Goal: Task Accomplishment & Management: Manage account settings

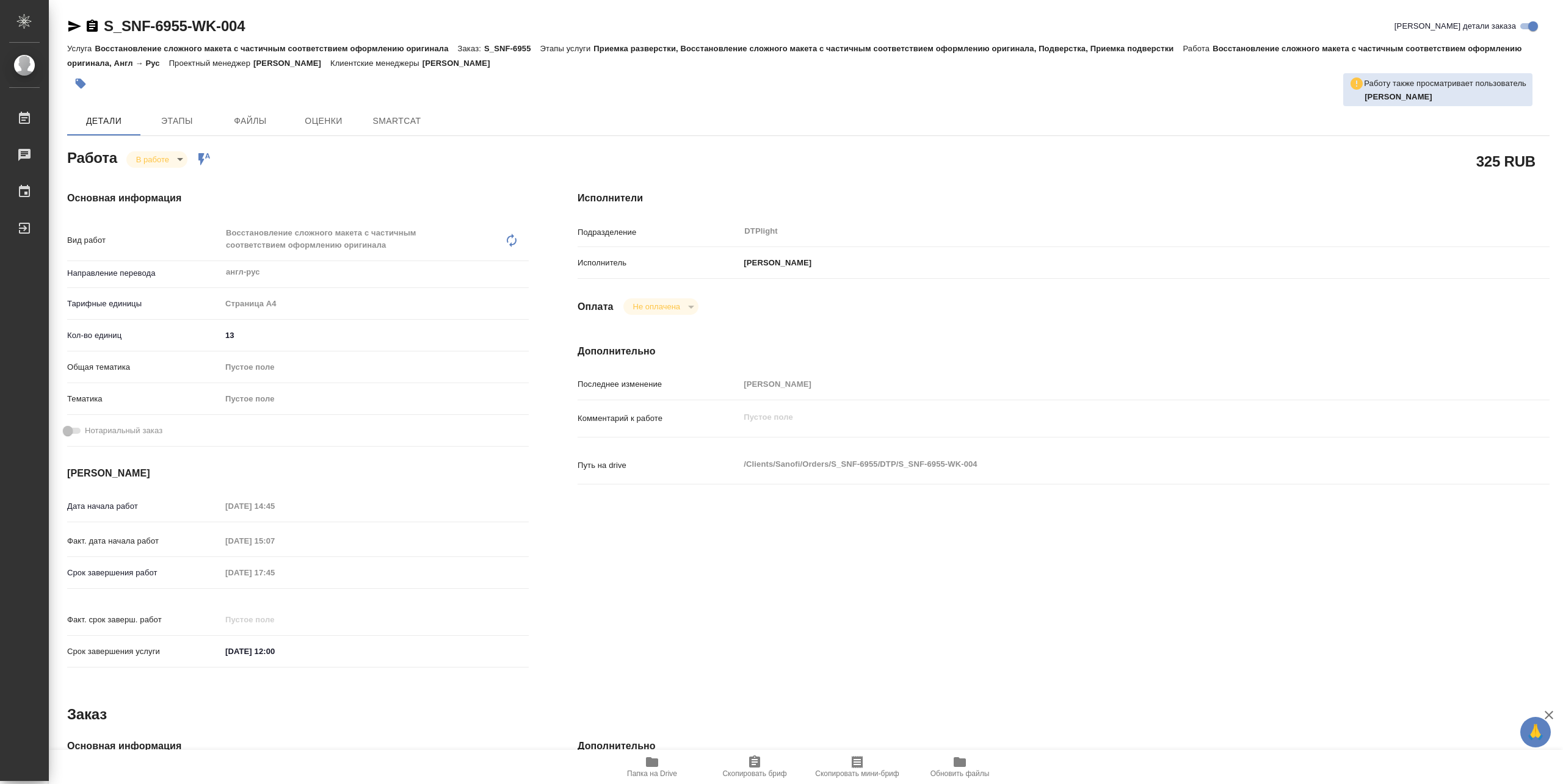
type textarea "x"
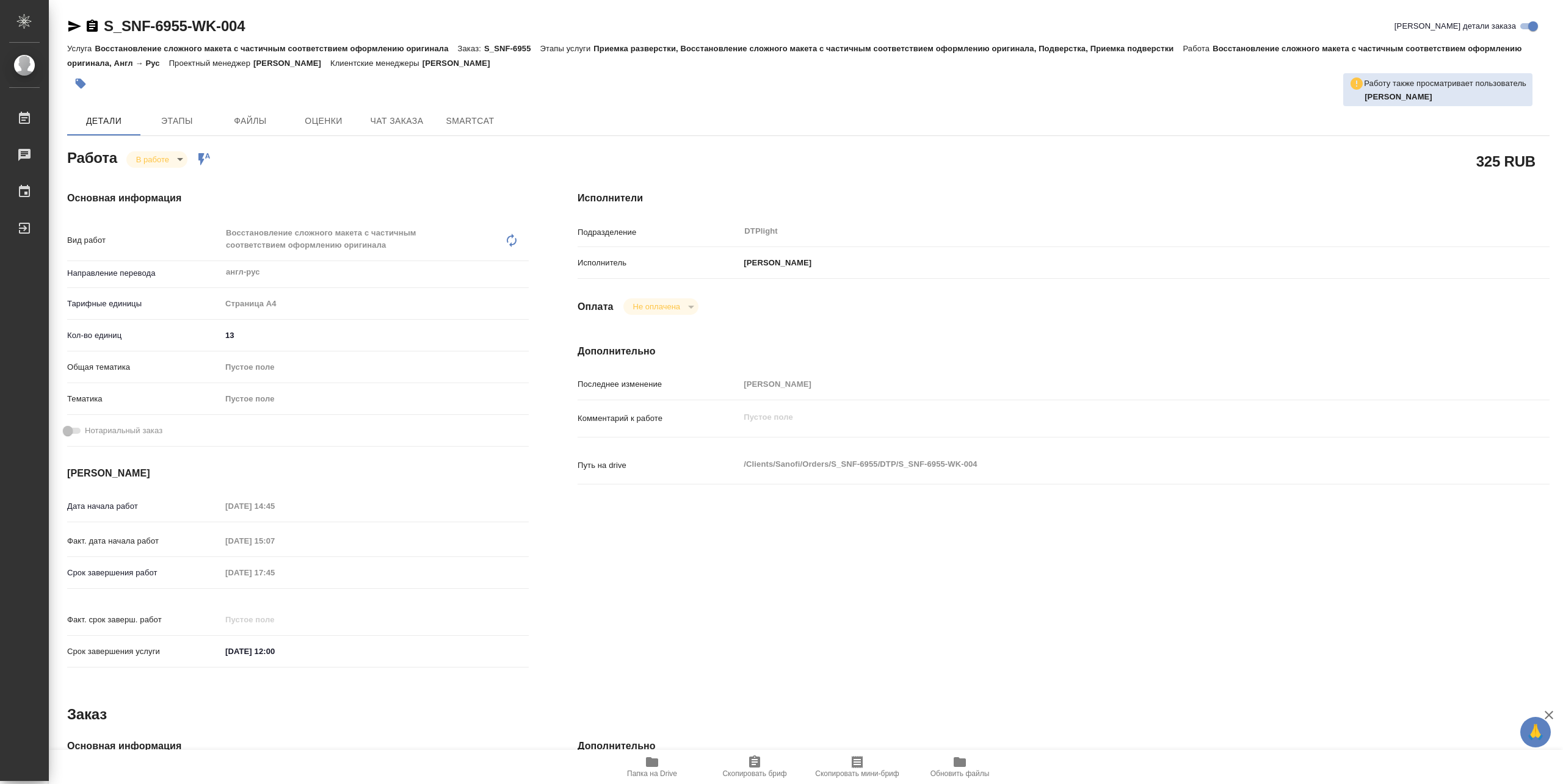
type textarea "x"
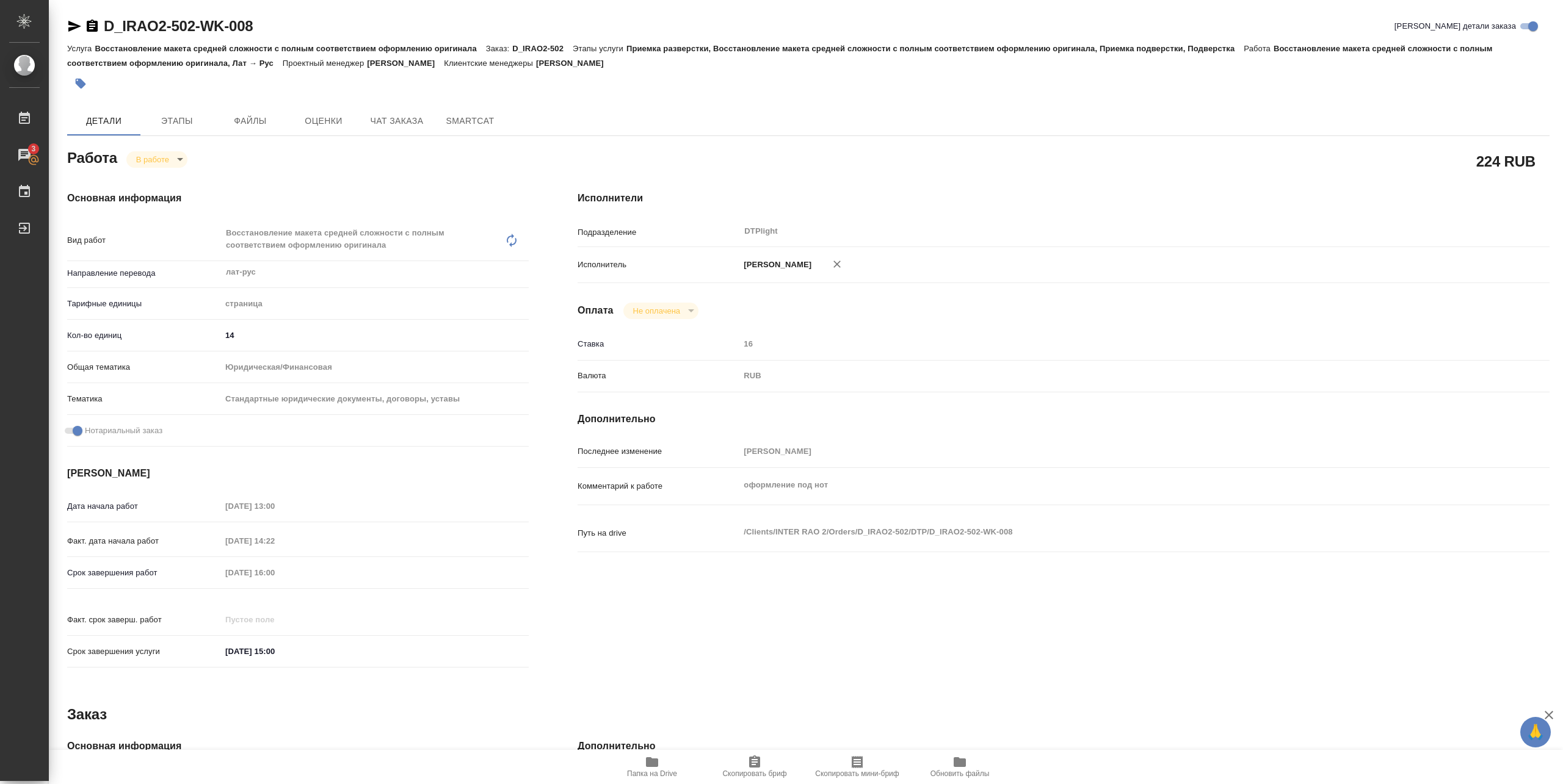
click at [661, 765] on span "Папка на Drive" at bounding box center [652, 767] width 88 height 23
click at [170, 157] on body "🙏 .cls-1 fill:#fff; AWATERA Pankina Anna Работы 3 Чаты График Выйти D_IRAO2-502…" at bounding box center [781, 392] width 1563 height 784
click at [155, 176] on button "Выполнен" at bounding box center [158, 179] width 45 height 14
type textarea "x"
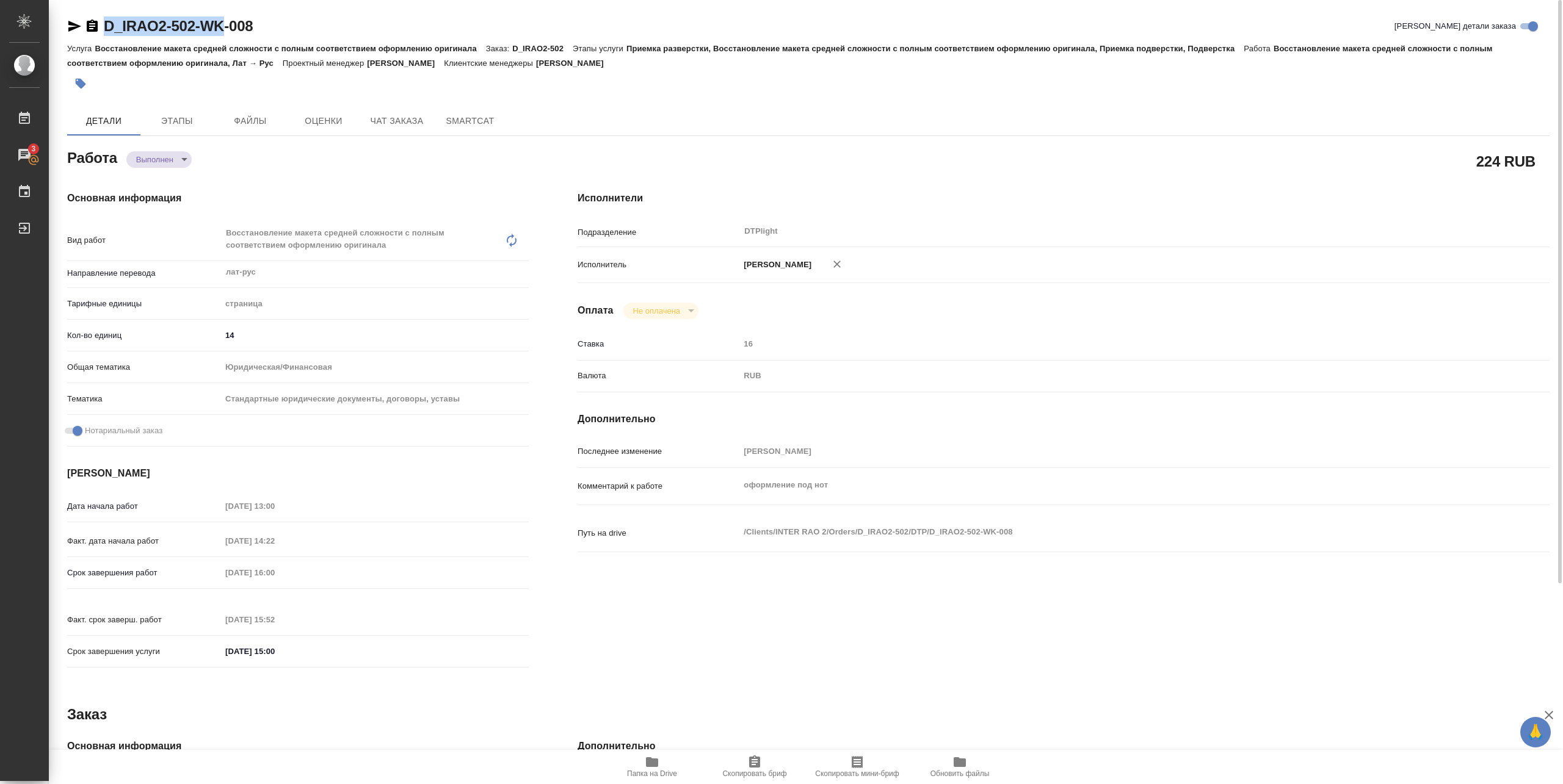
type textarea "x"
drag, startPoint x: 100, startPoint y: 38, endPoint x: 264, endPoint y: 34, distance: 164.0
click at [264, 34] on div "D_IRAO2-502-WK-008 Кратко детали заказа" at bounding box center [808, 29] width 1483 height 25
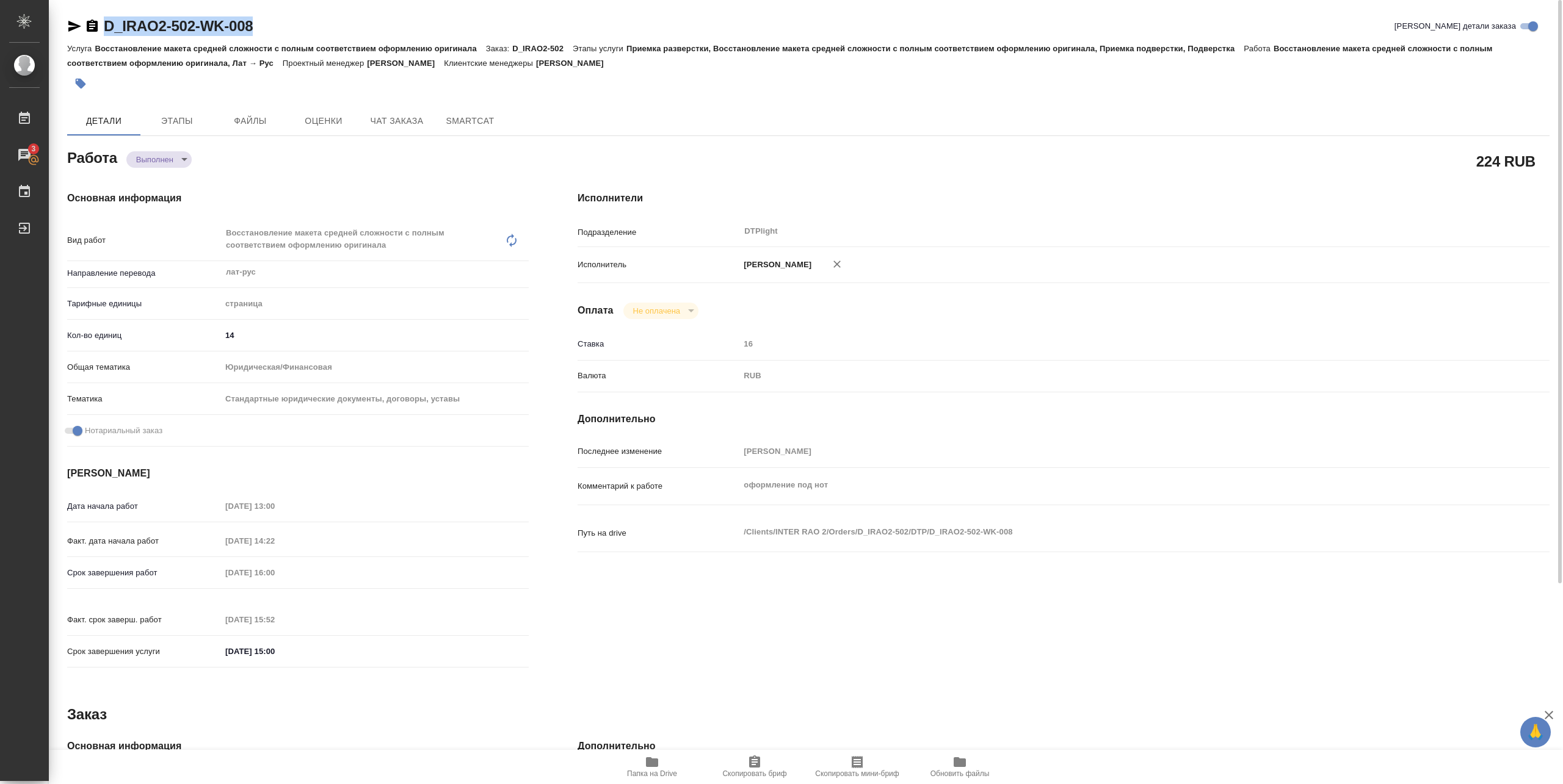
type textarea "x"
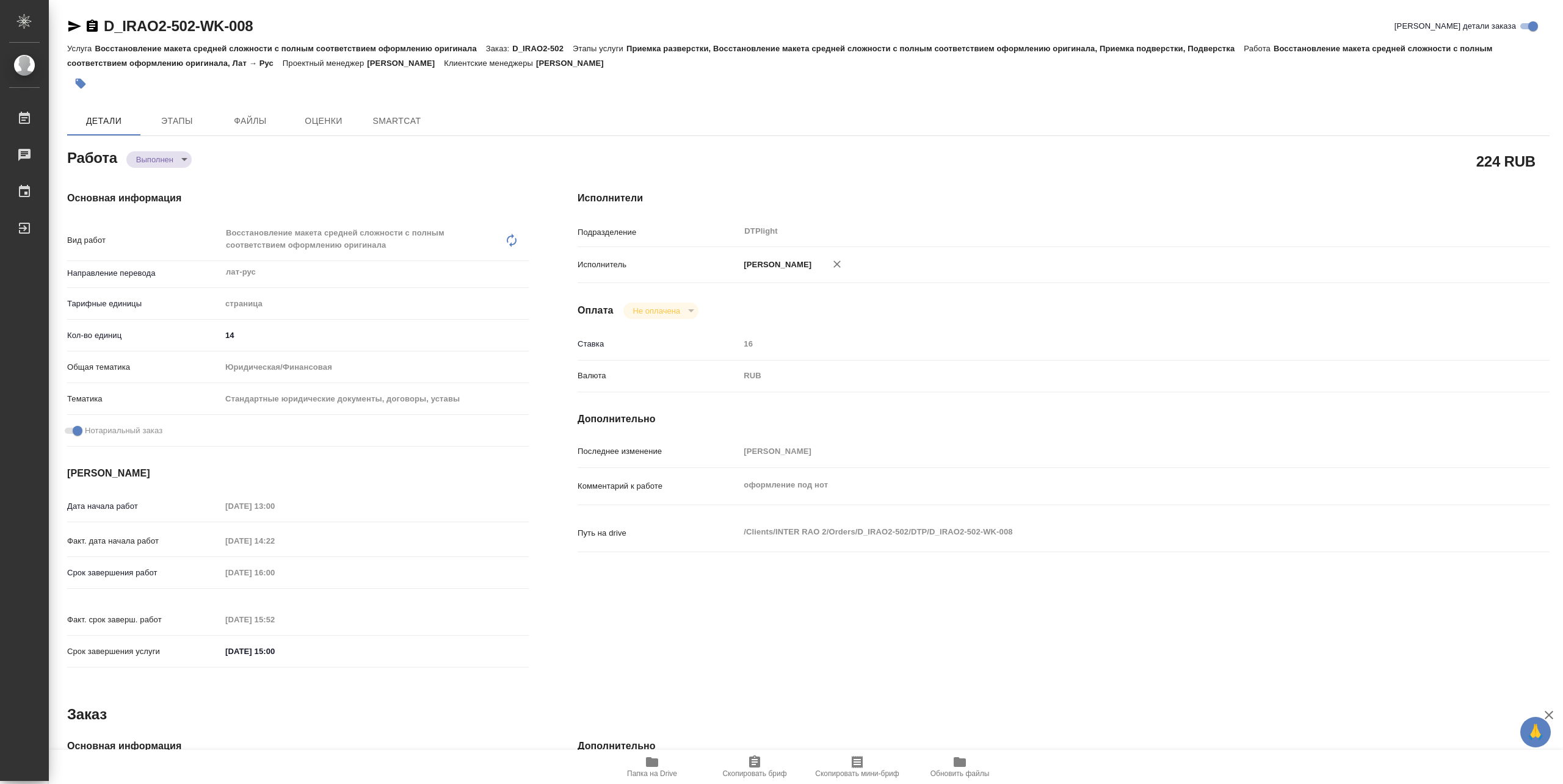
type textarea "x"
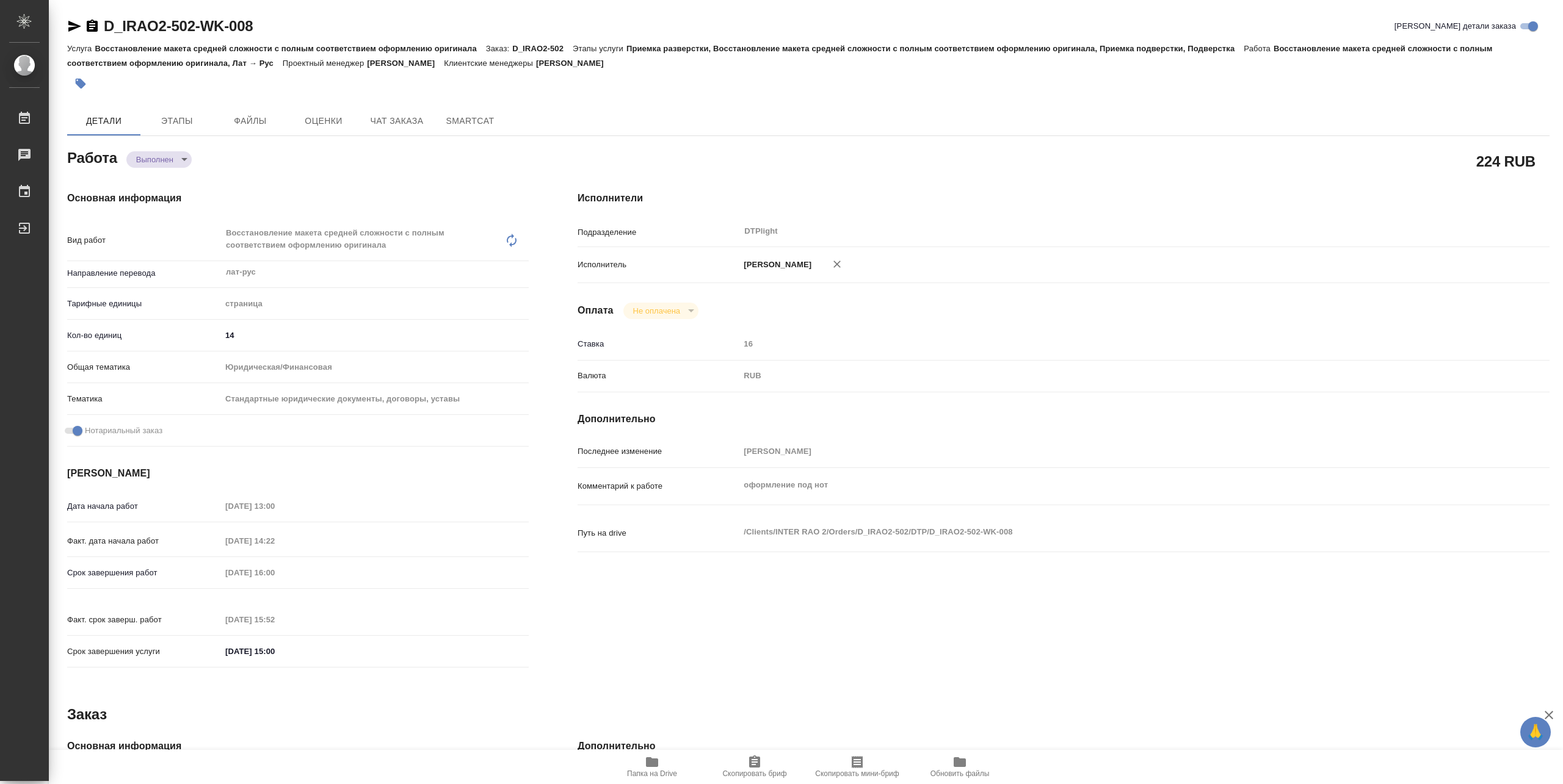
type textarea "x"
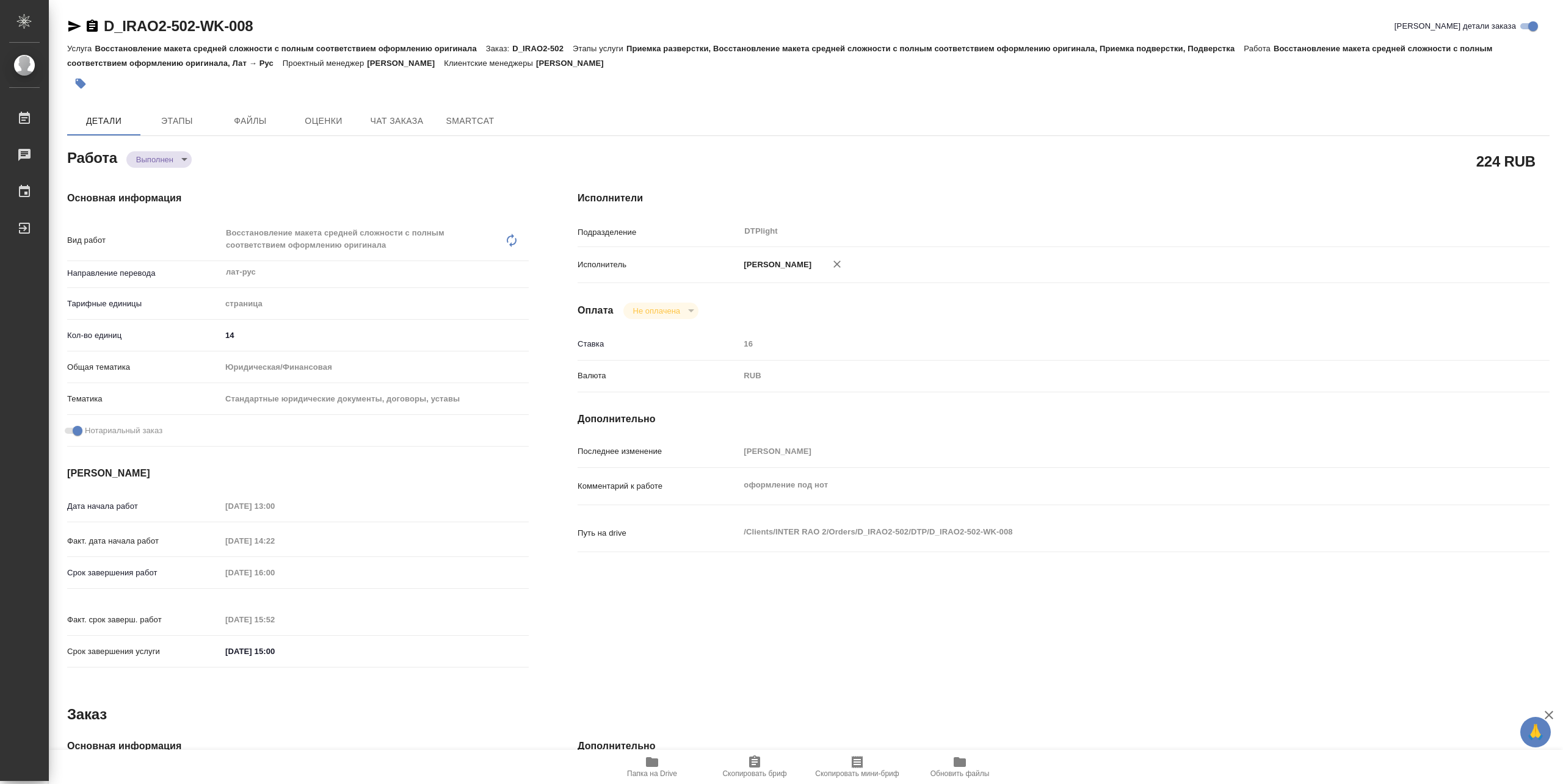
type textarea "x"
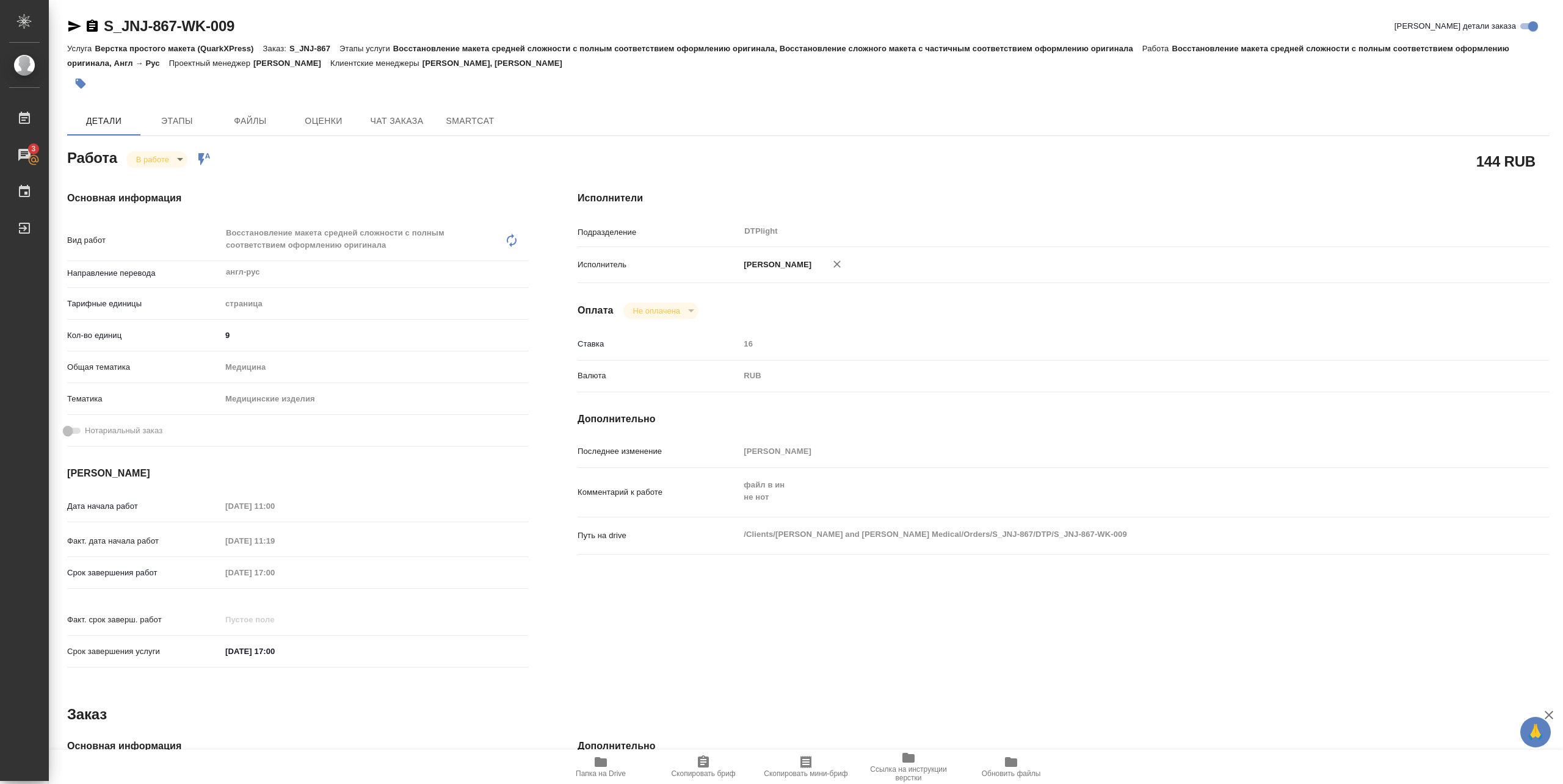
click at [600, 759] on icon "button" at bounding box center [600, 762] width 12 height 10
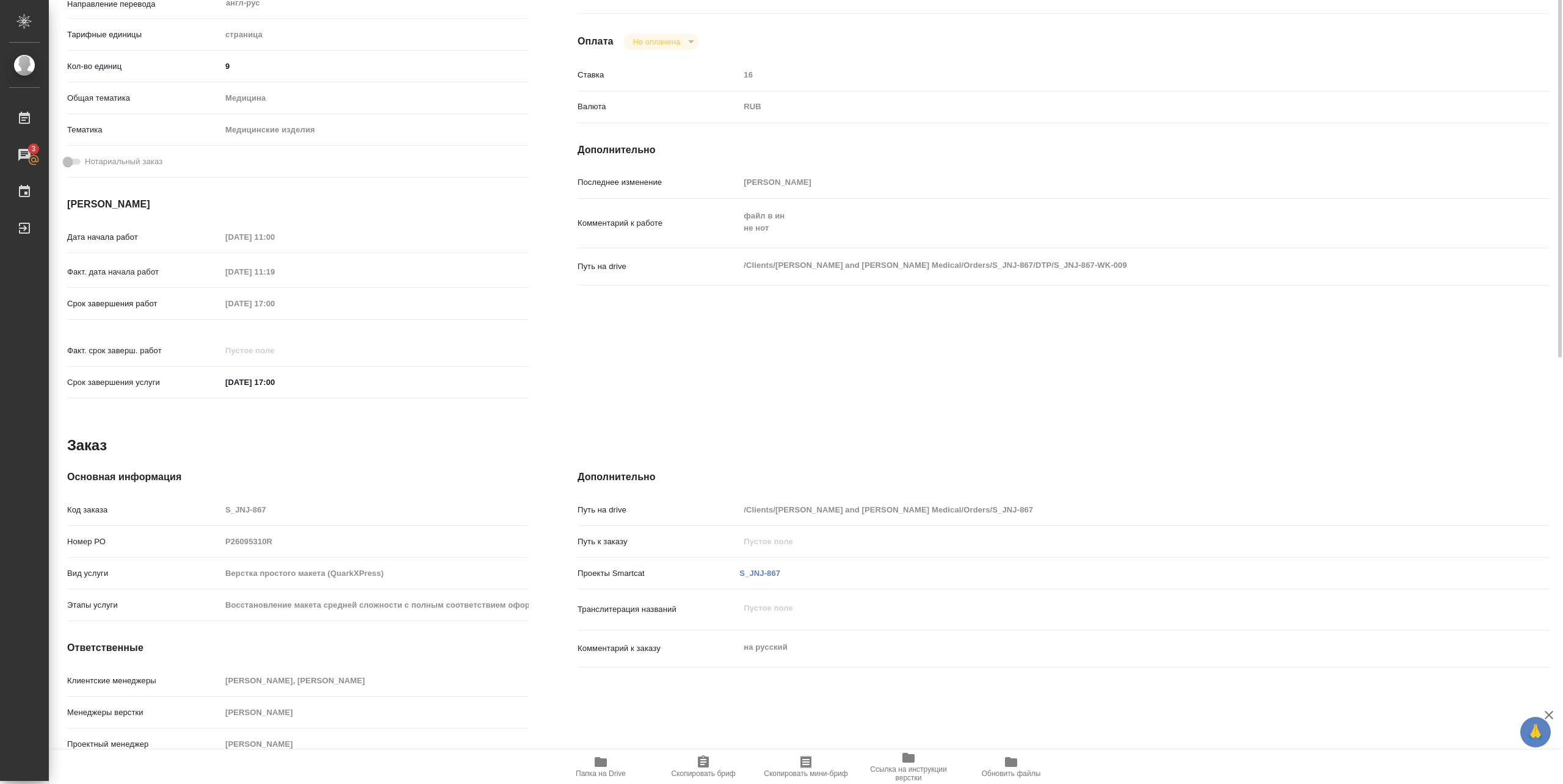
scroll to position [25, 0]
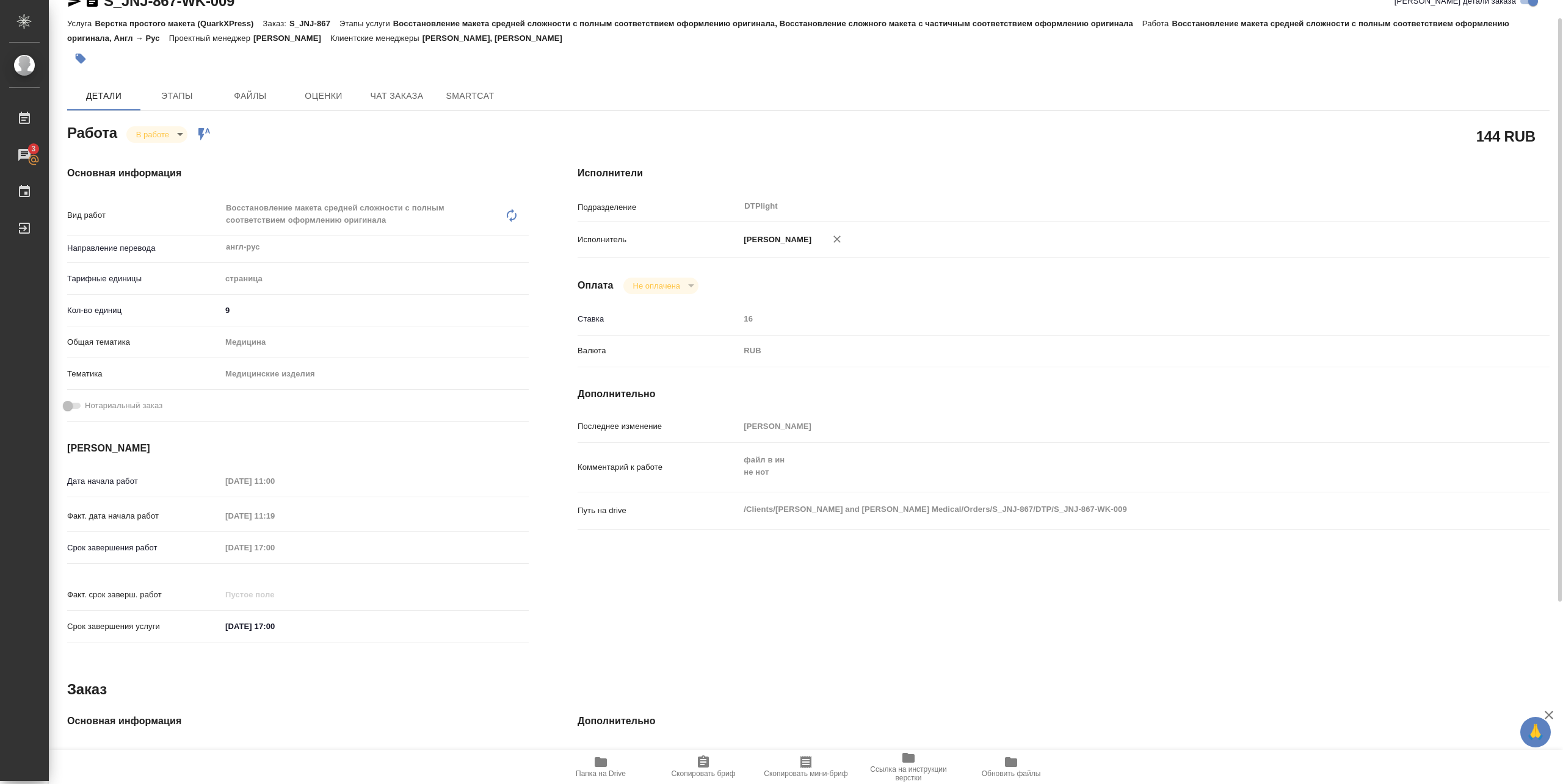
click at [174, 135] on body "🙏 .cls-1 fill:#fff; AWATERA Pankina Anna Работы 3 Чаты График Выйти S_JNJ-867-W…" at bounding box center [781, 392] width 1563 height 784
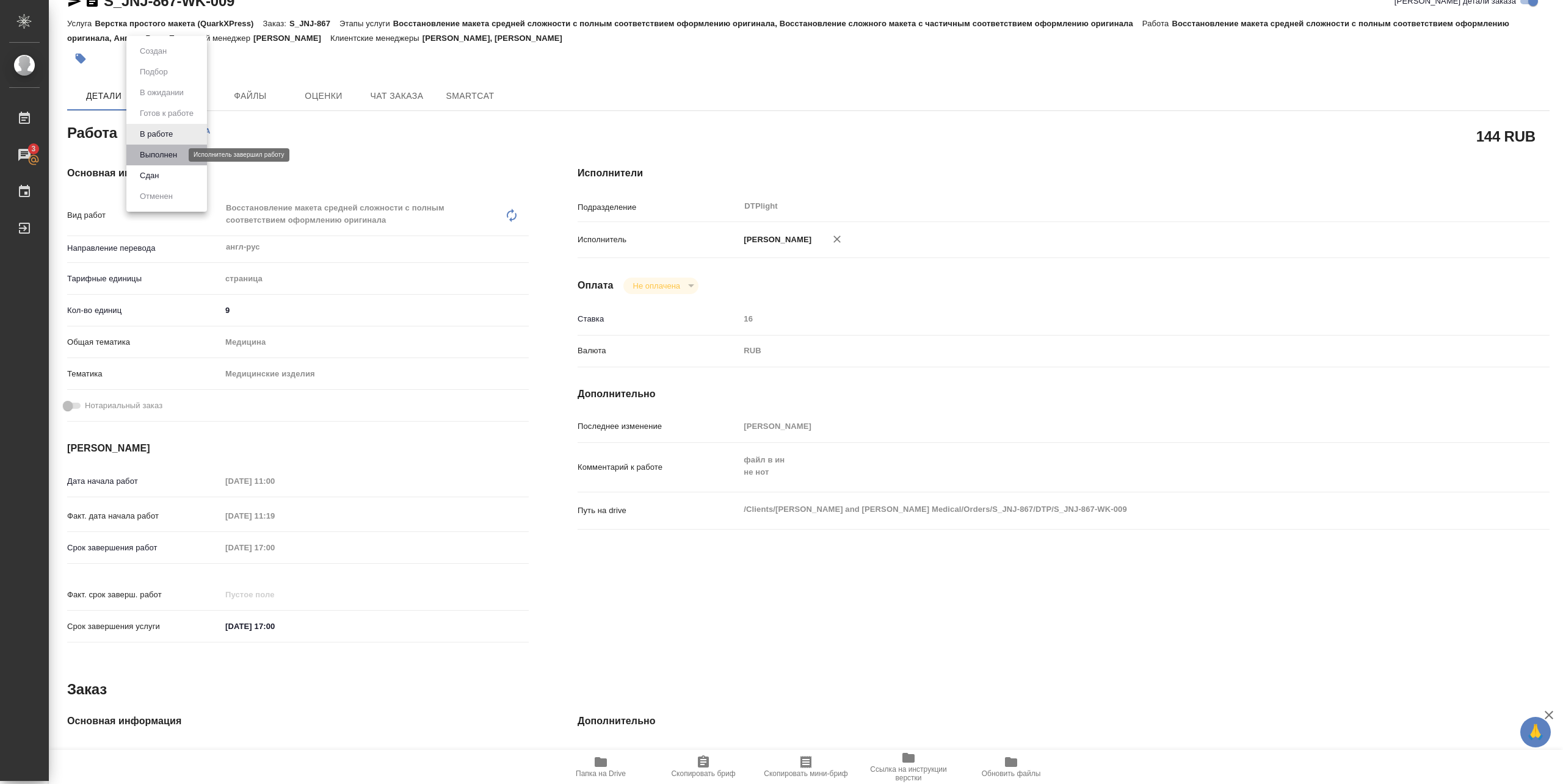
click at [170, 156] on button "Выполнен" at bounding box center [158, 155] width 45 height 14
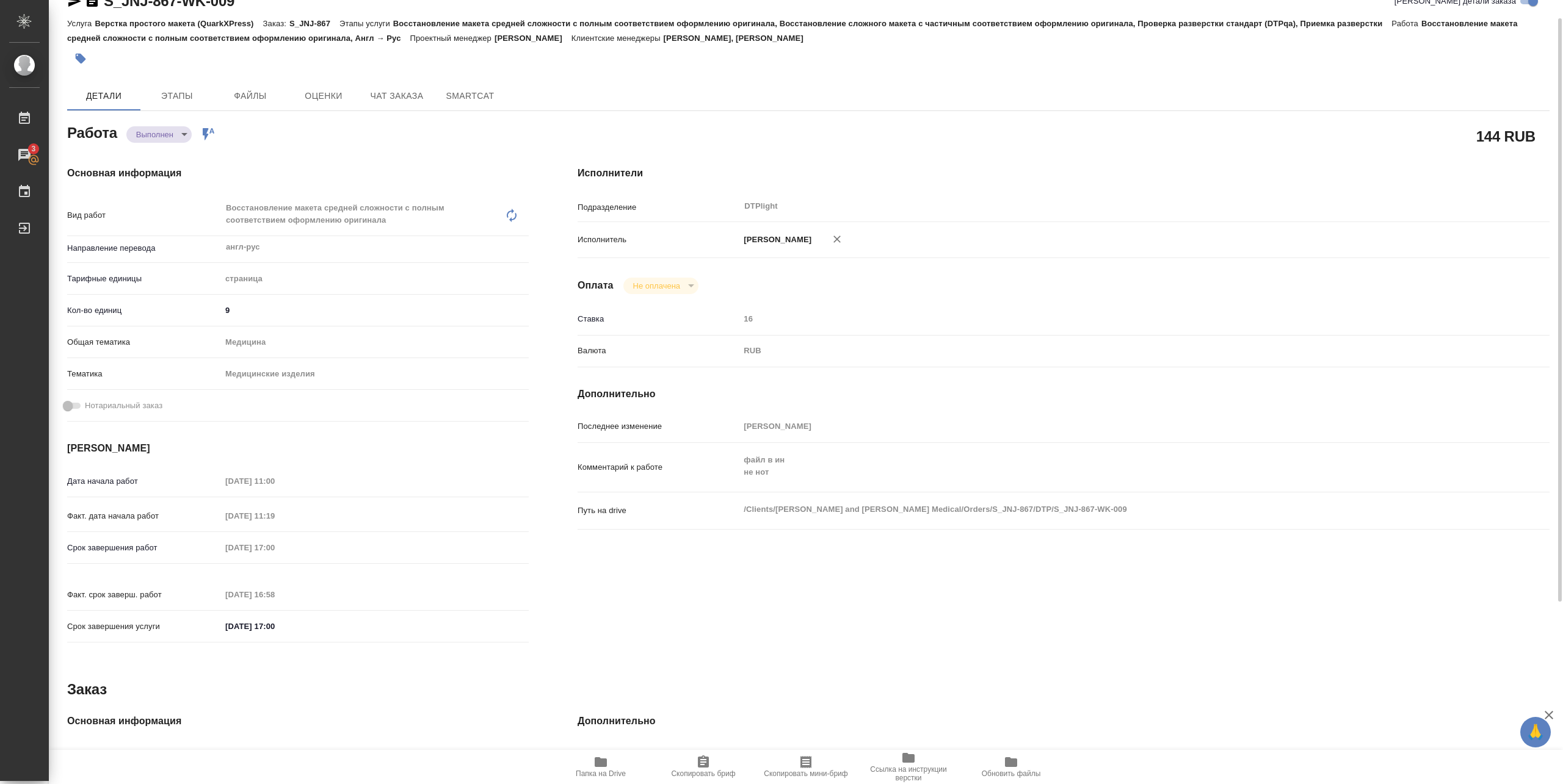
type textarea "x"
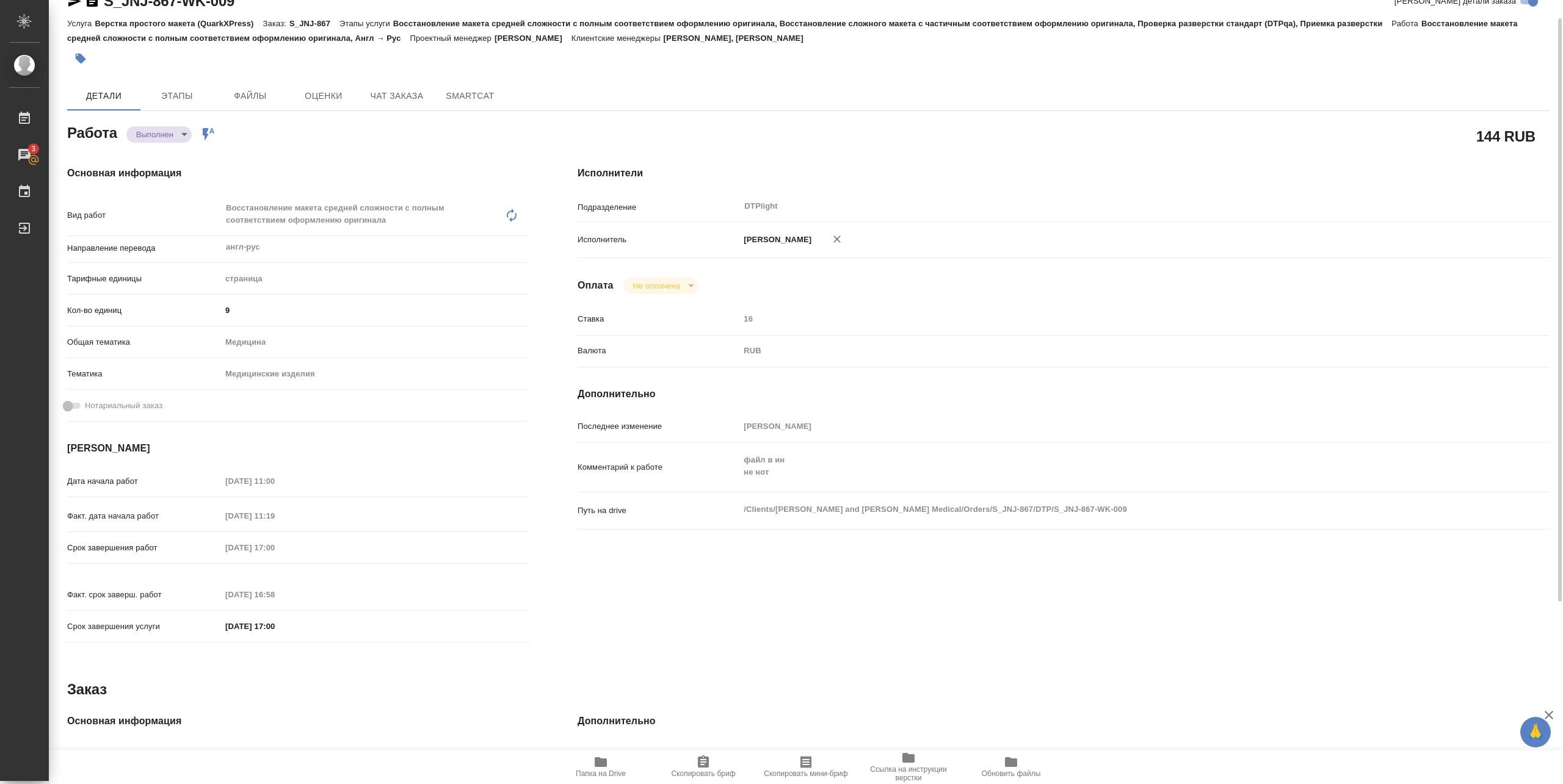
type textarea "x"
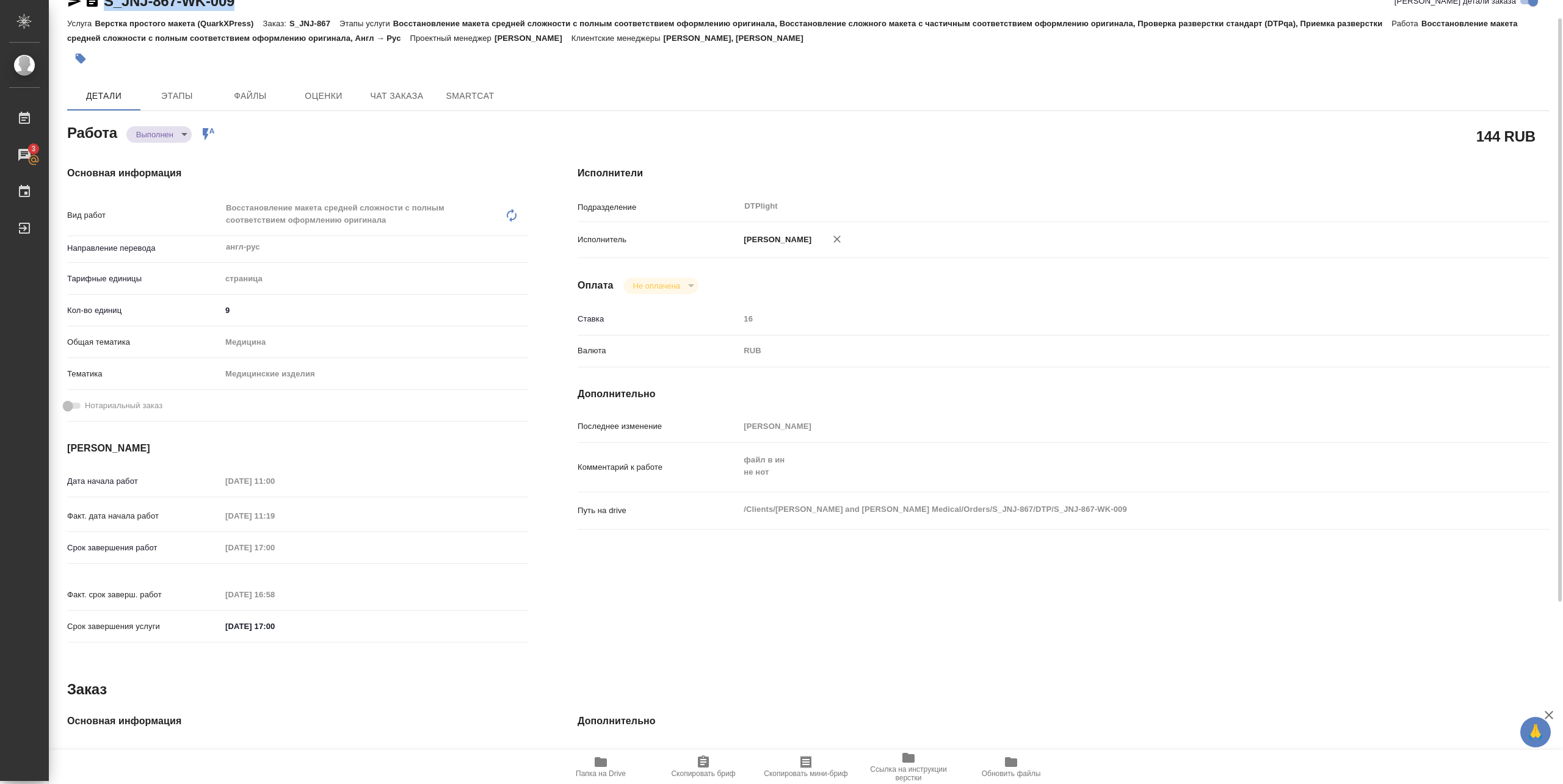
drag, startPoint x: 104, startPoint y: 13, endPoint x: 249, endPoint y: 4, distance: 145.3
click at [249, 4] on div "S_JNJ-867-WK-009 Кратко детали заказа" at bounding box center [808, 4] width 1483 height 25
type textarea "x"
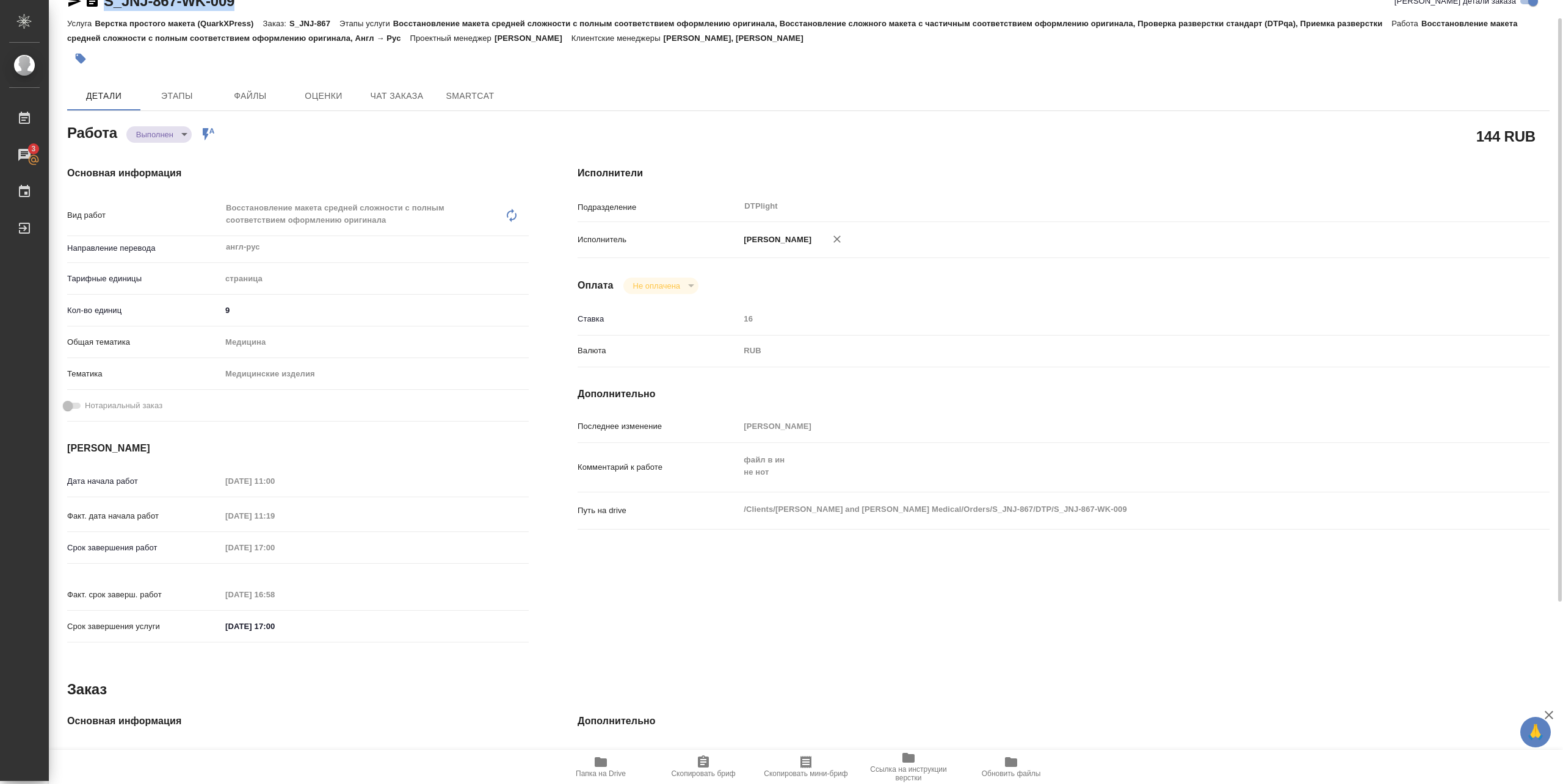
type textarea "x"
copy link "S_JNJ-867-WK-009"
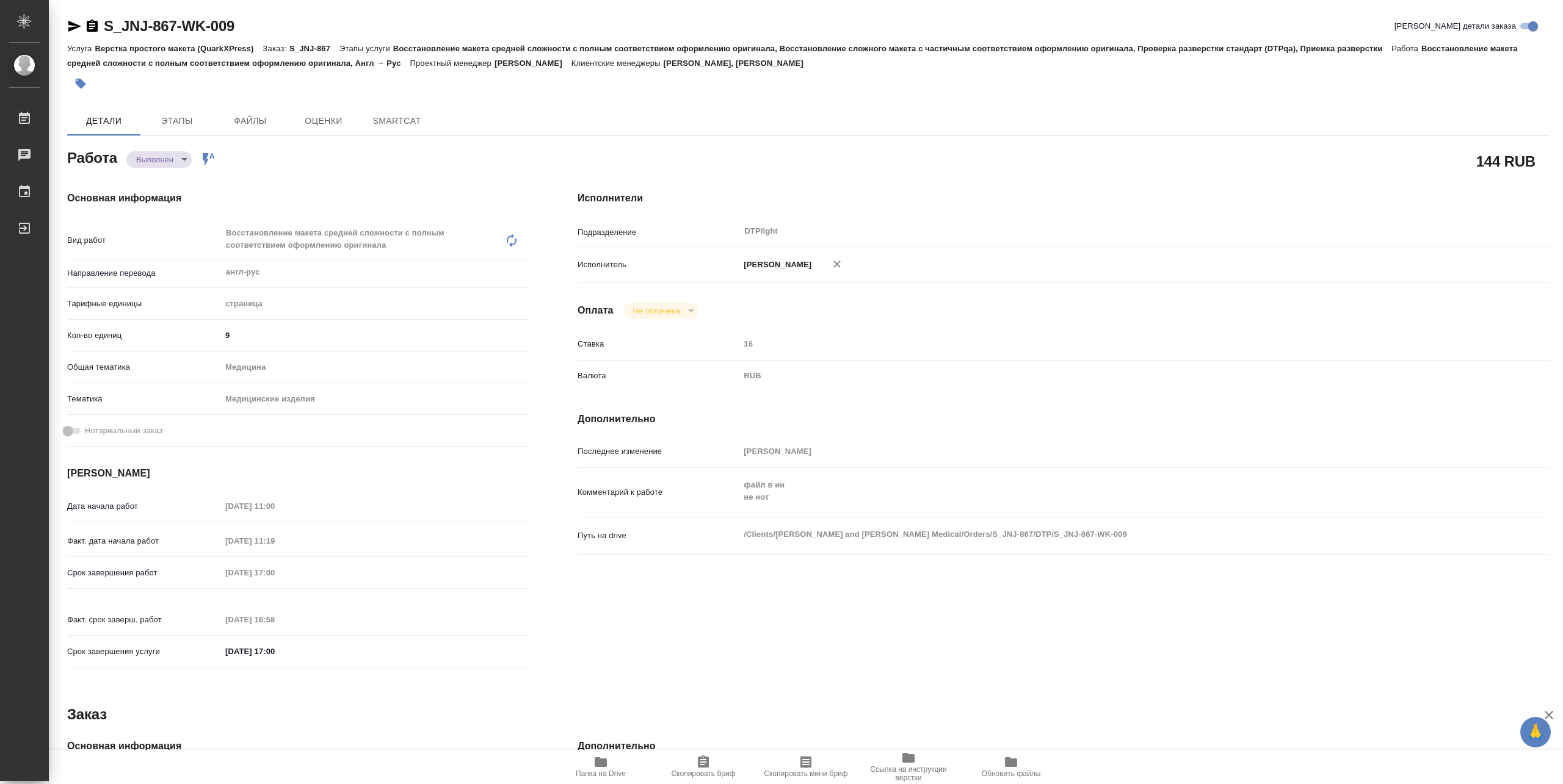
type textarea "x"
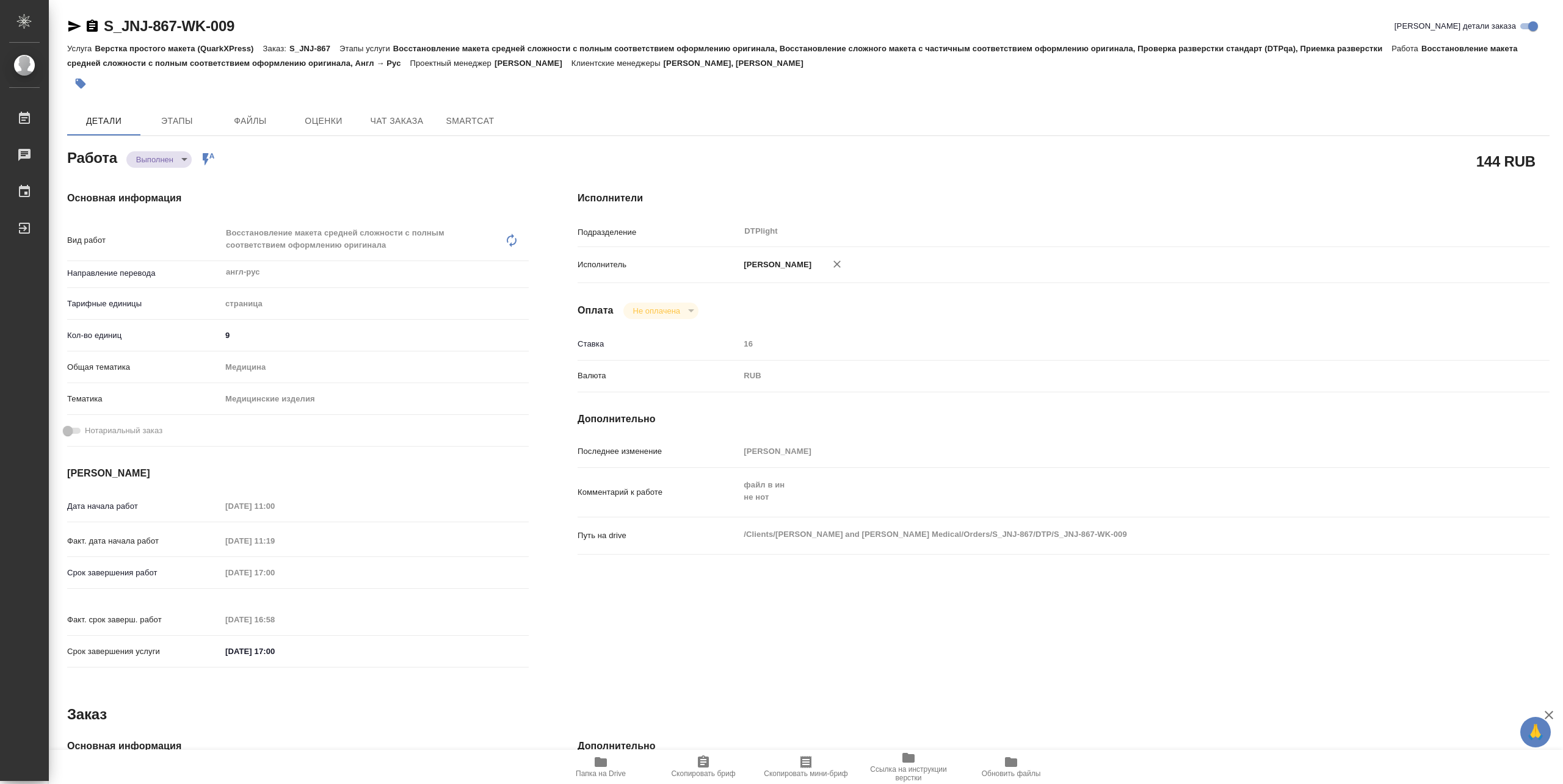
type textarea "x"
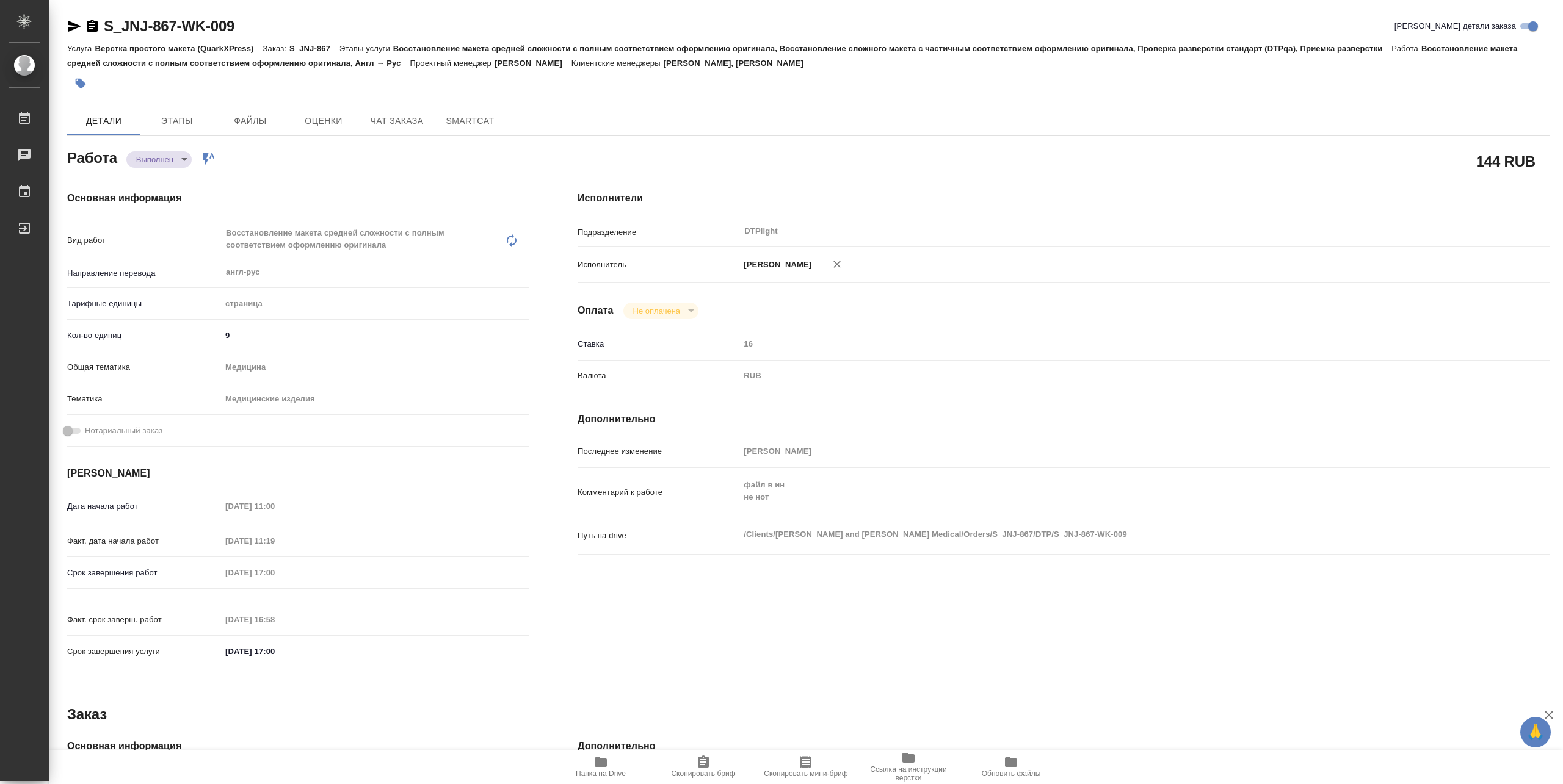
type textarea "x"
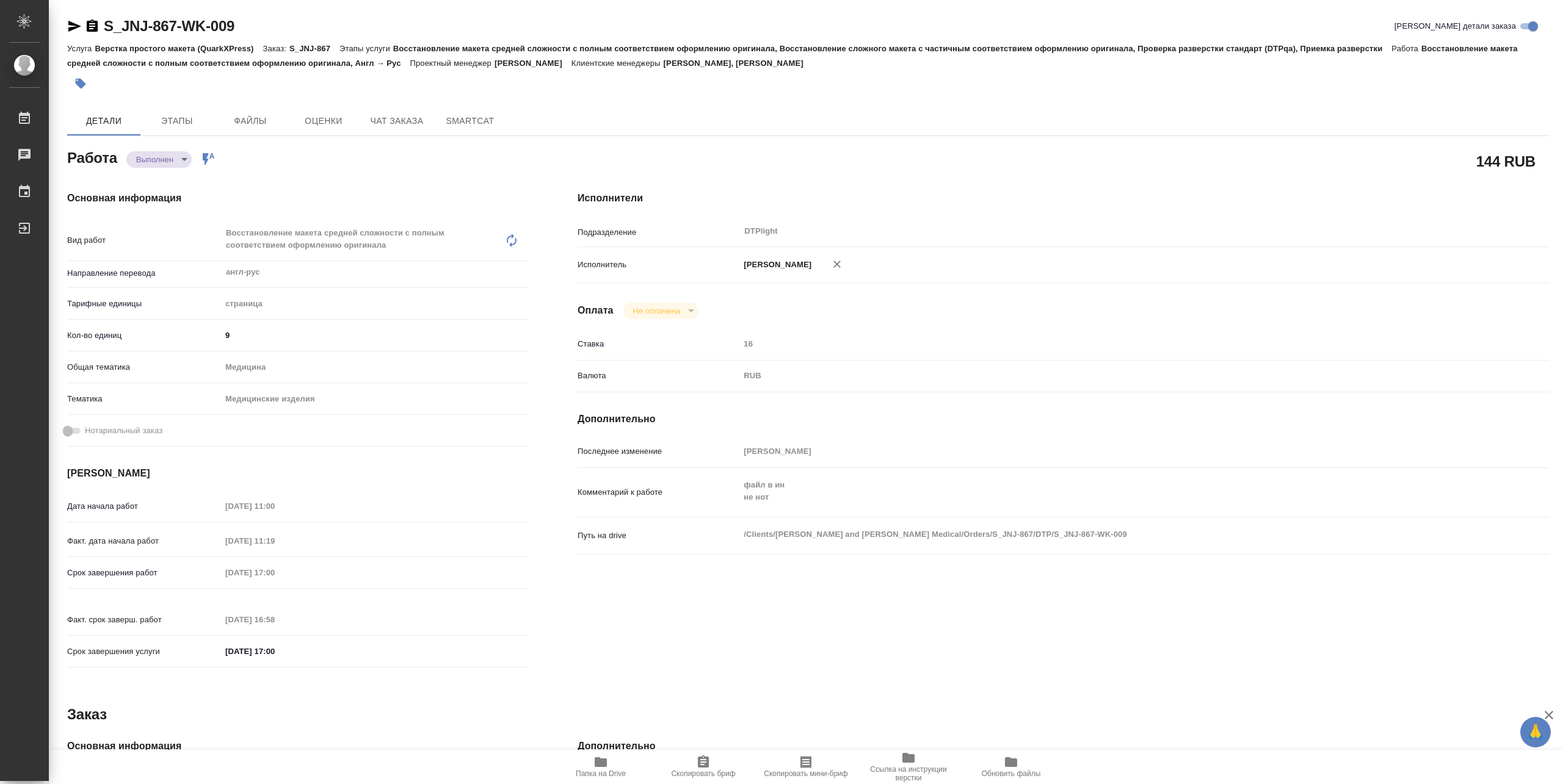
type textarea "x"
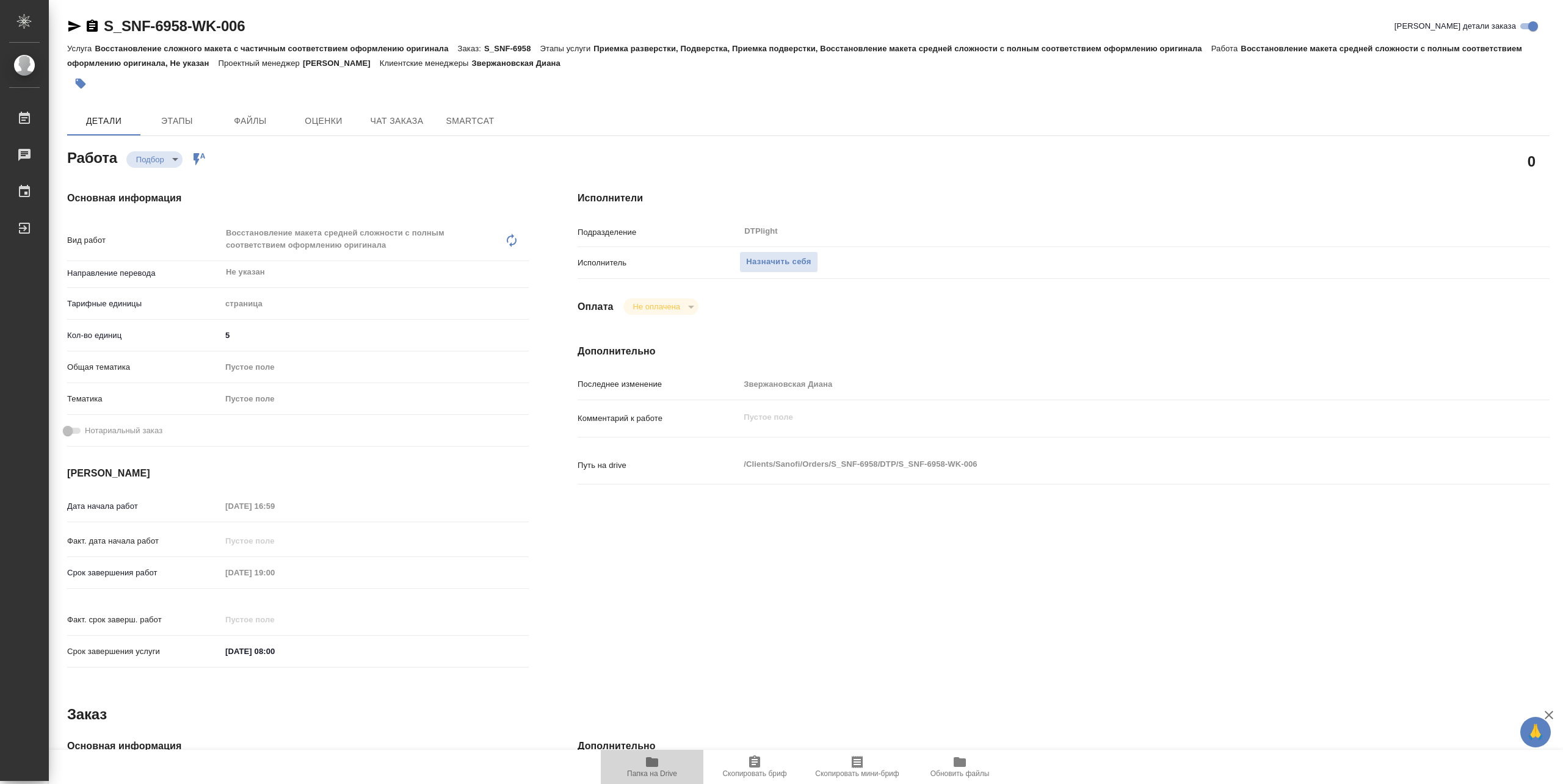
click at [676, 772] on span "Папка на Drive" at bounding box center [652, 774] width 50 height 8
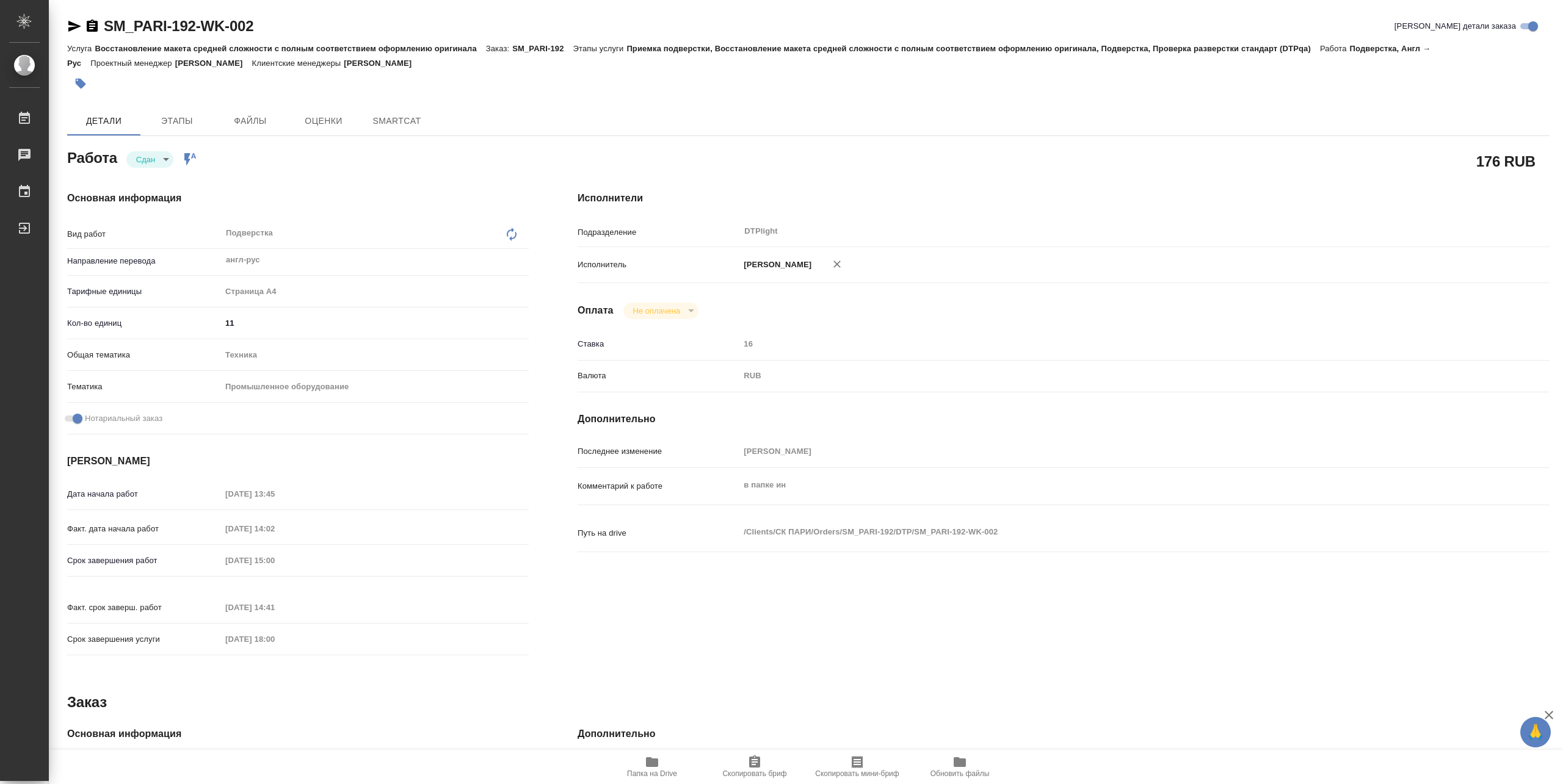
type textarea "x"
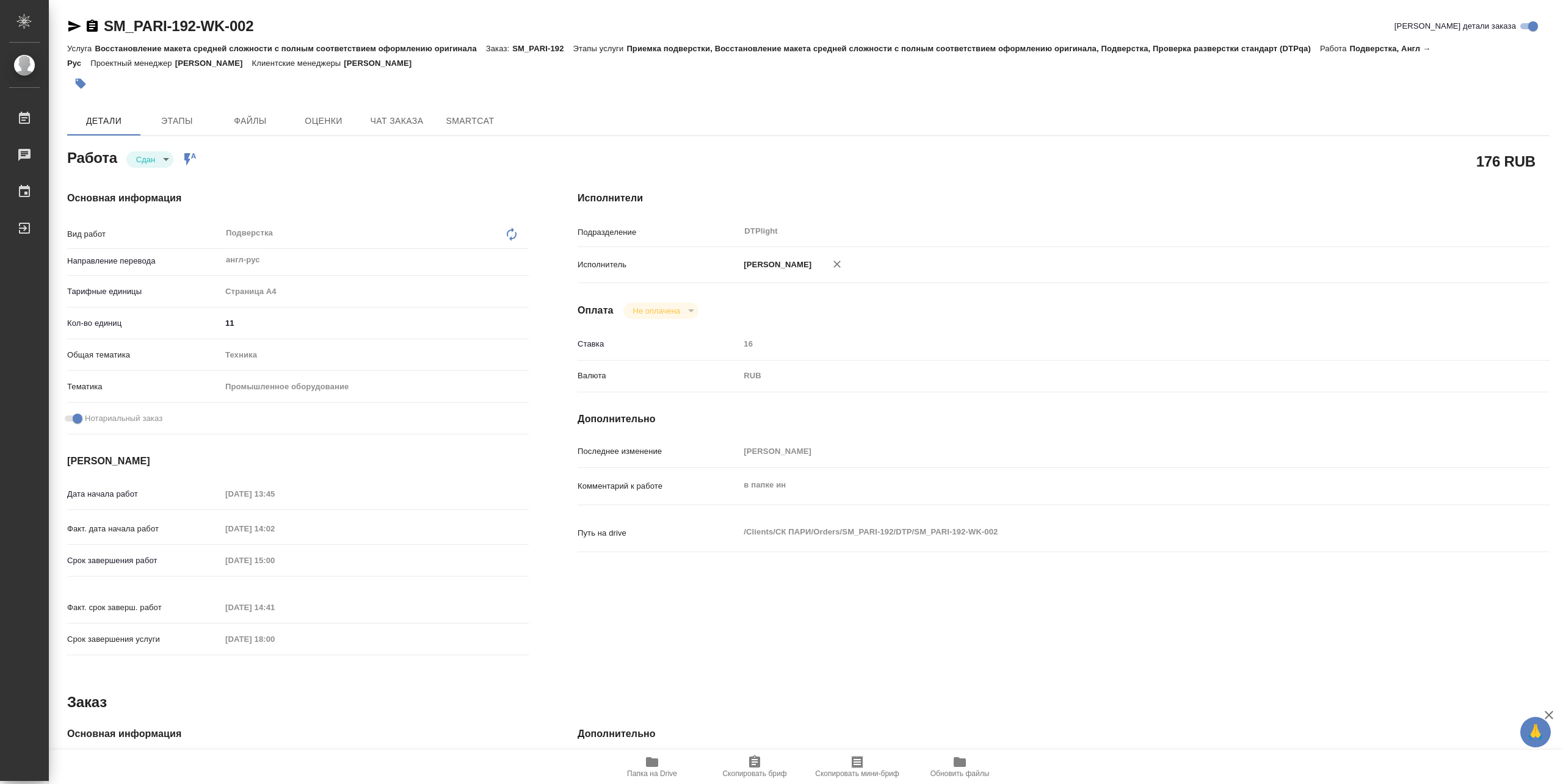
type textarea "x"
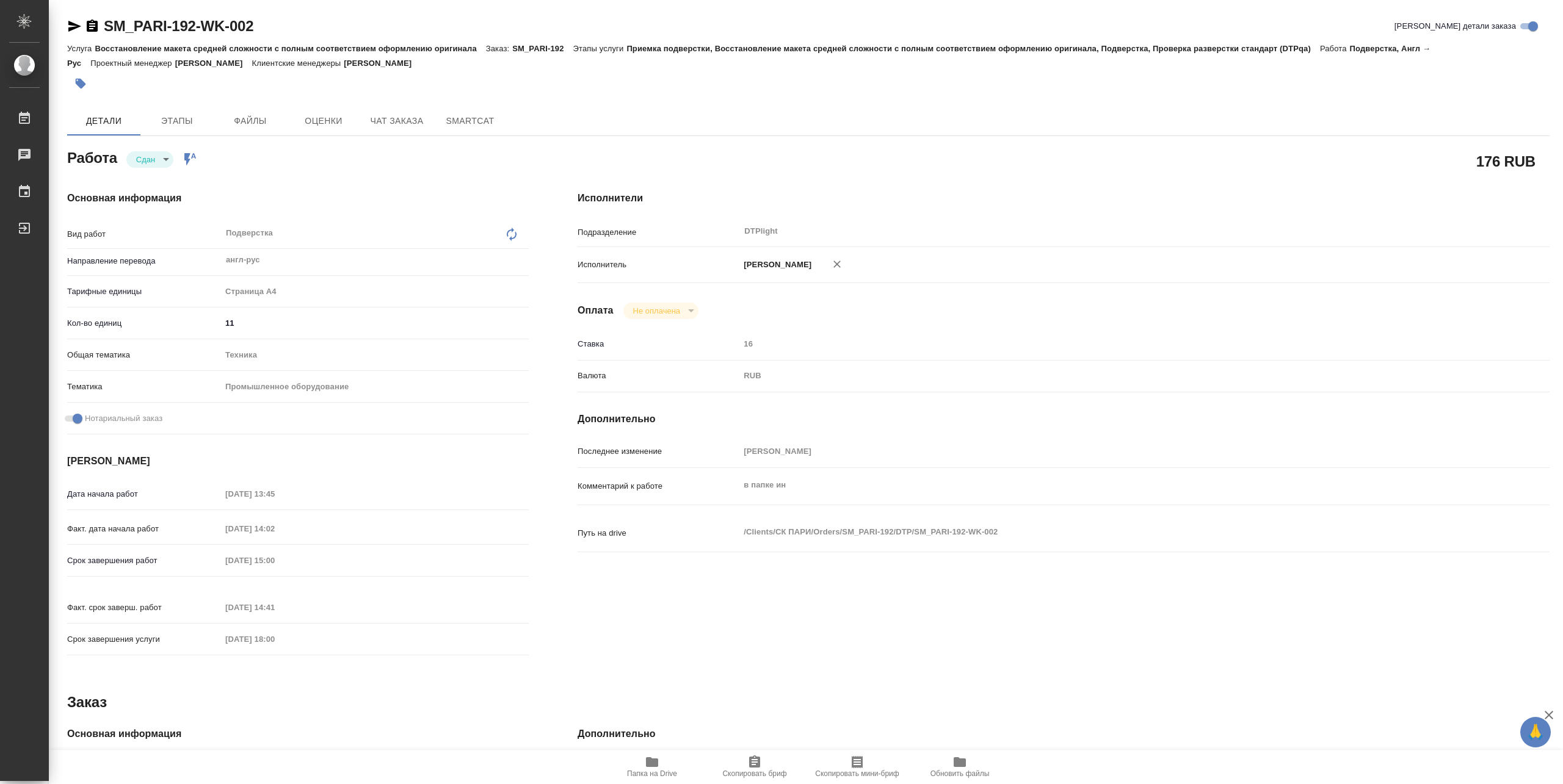
type textarea "x"
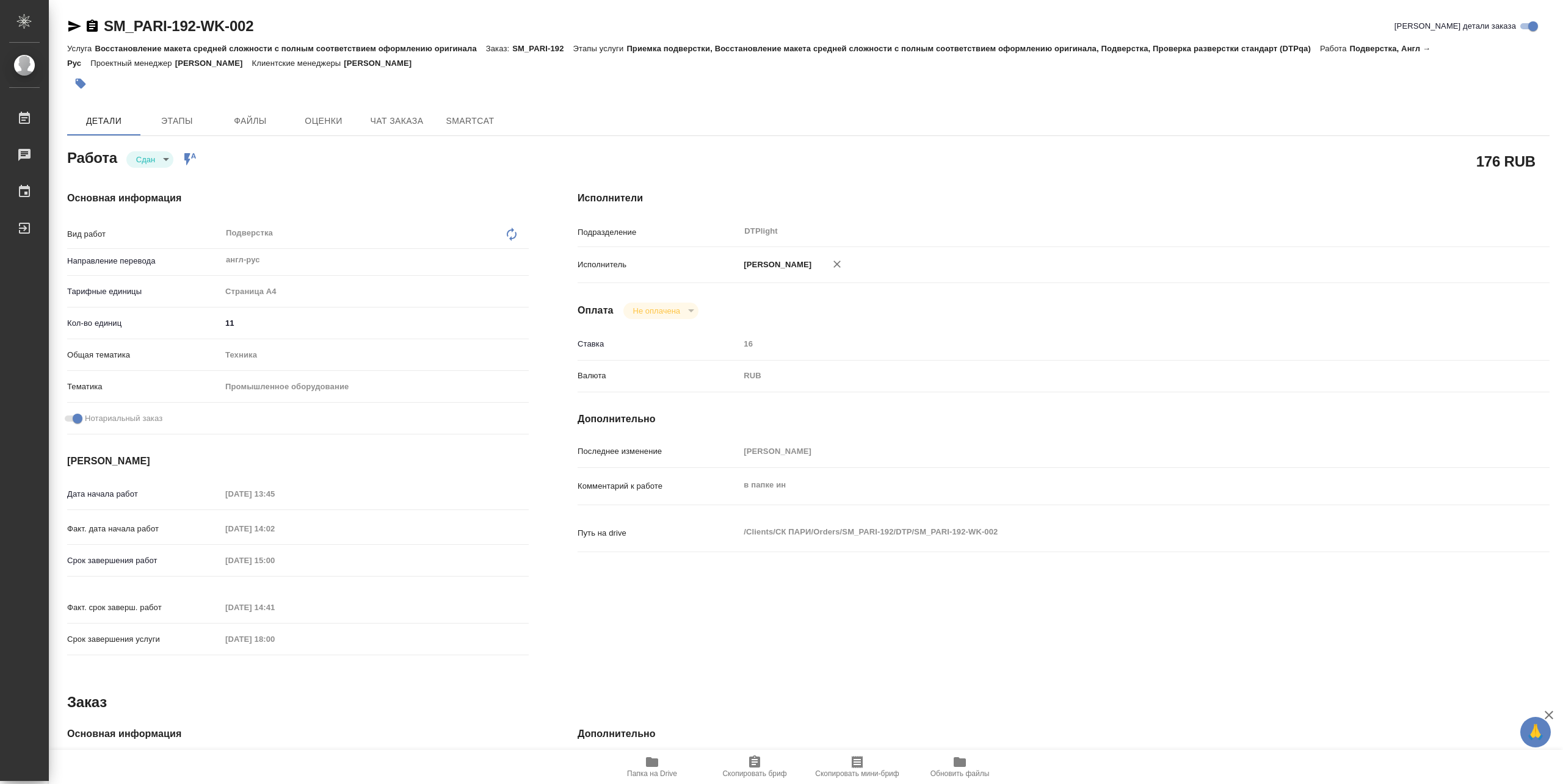
type textarea "x"
